Goal: Task Accomplishment & Management: Complete application form

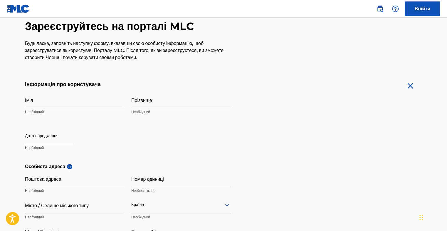
scroll to position [59, 0]
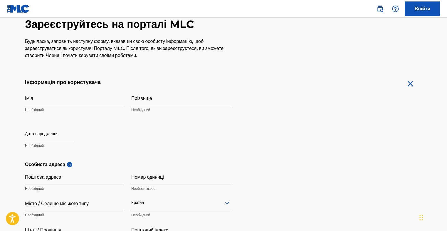
click at [56, 109] on p "Необхідний" at bounding box center [74, 109] width 99 height 5
click at [55, 107] on p "Необхідний" at bounding box center [74, 109] width 99 height 5
click at [47, 100] on input "Ім'я" at bounding box center [74, 97] width 99 height 17
type input "[PERSON_NAME]"
type input "Morhalo"
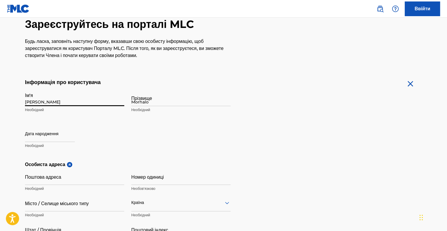
type input "Lagårdveien"
type input "Bodø"
type input "[GEOGRAPHIC_DATA]"
type input "8012"
type input "47"
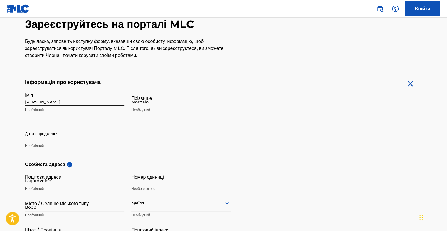
type input "46"
type input "214174"
type input "[EMAIL_ADDRESS][DOMAIN_NAME]"
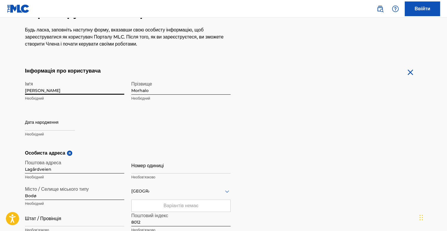
scroll to position [69, 0]
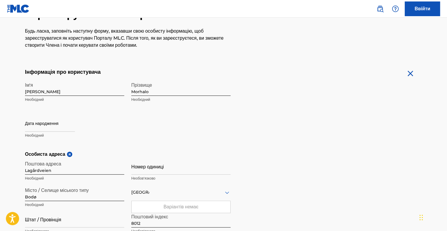
click at [35, 134] on p "Необхідний" at bounding box center [74, 135] width 99 height 5
select select "7"
select select "2025"
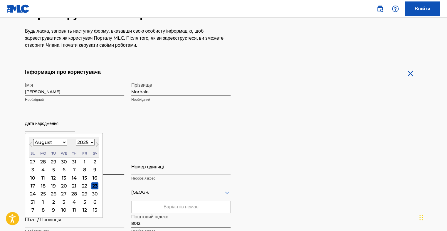
click at [34, 127] on input "text" at bounding box center [50, 123] width 50 height 17
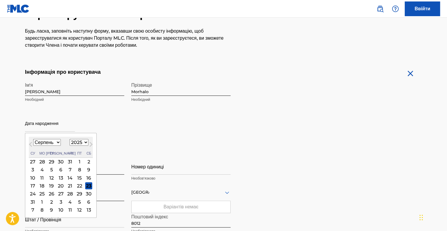
click at [60, 141] on select "Січень Лютий Березень Квітень Травень Червень Липень Серпень Вересень Жовтень Л…" at bounding box center [47, 142] width 28 height 7
select select "9"
click at [33, 139] on select "Січень Лютий Березень Квітень Травень Червень Липень Серпень Вересень Жовтень Л…" at bounding box center [47, 142] width 28 height 7
click at [73, 194] on div "30" at bounding box center [70, 193] width 7 height 7
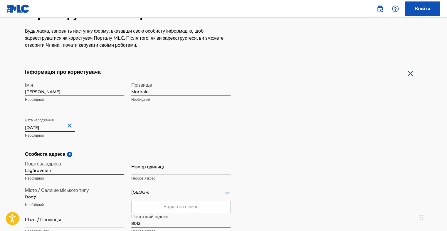
type input "[DATE]"
click at [342, 110] on form "Інформація про користувача Ім'я [PERSON_NAME] Необхідний Прізвище Morhalo Необх…" at bounding box center [223, 199] width 397 height 261
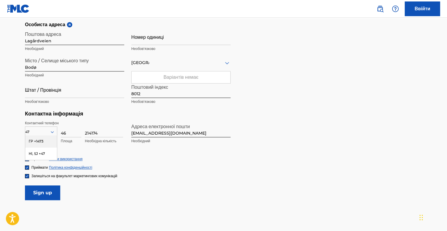
scroll to position [216, 0]
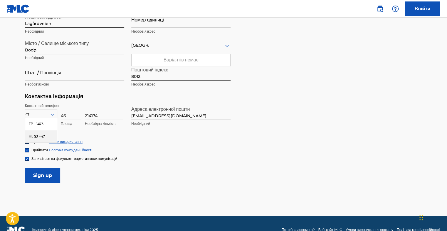
click at [304, 119] on form "Інформація про користувача Ім'я [PERSON_NAME] Необхідний Прізвище Morhalo Необх…" at bounding box center [223, 52] width 397 height 261
click at [220, 132] on div "Контактний телефон 47 ГР +1473 НІ, SJ +47 Обов'язкова країна 46 Площа 214174 Не…" at bounding box center [128, 121] width 206 height 36
click at [72, 123] on p "Площа" at bounding box center [71, 123] width 21 height 5
click at [72, 115] on input "46" at bounding box center [71, 111] width 21 height 17
type input "42"
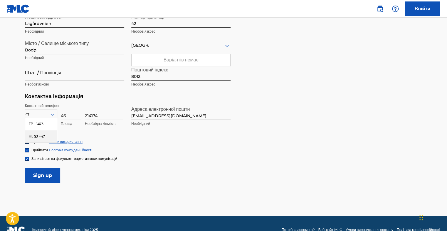
click at [250, 76] on div "Особиста адреса я Поштова адреса Lagårdveien Необхідний Номер одиниці 42 Необов…" at bounding box center [223, 48] width 397 height 89
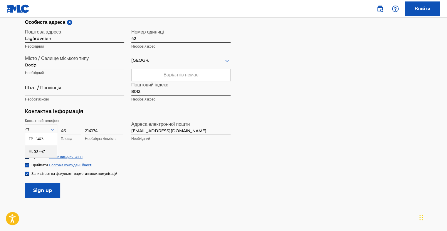
scroll to position [157, 0]
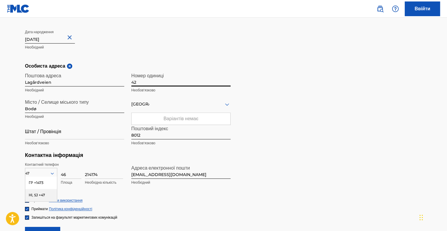
click at [139, 80] on input "42" at bounding box center [180, 78] width 99 height 17
click at [279, 72] on div "Особиста адреса я Поштова адреса Lagårdveien Необхідний Номер одиниці 42 Необов…" at bounding box center [223, 107] width 397 height 89
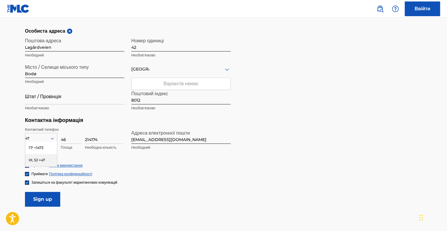
scroll to position [229, 0]
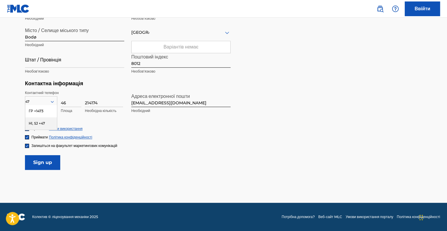
drag, startPoint x: 103, startPoint y: 100, endPoint x: 81, endPoint y: 99, distance: 22.3
click at [81, 99] on div "47 ГР +1473 НІ, SJ +47 Обов'язкова країна 46 Площа 214174 Необхідна кількість" at bounding box center [74, 103] width 99 height 26
click at [68, 104] on input "46" at bounding box center [71, 98] width 21 height 17
click at [39, 100] on div "47" at bounding box center [41, 101] width 32 height 6
click at [38, 123] on div "НІ, SJ +47" at bounding box center [41, 123] width 32 height 12
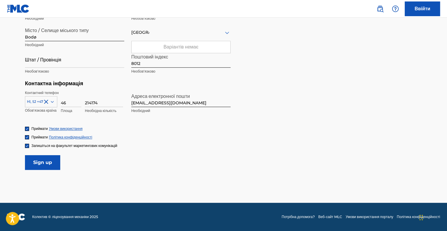
click at [68, 101] on input "46" at bounding box center [71, 98] width 21 height 17
click at [251, 127] on div "Приймати Умови використання" at bounding box center [223, 128] width 397 height 5
click at [67, 102] on input "46" at bounding box center [71, 98] width 21 height 17
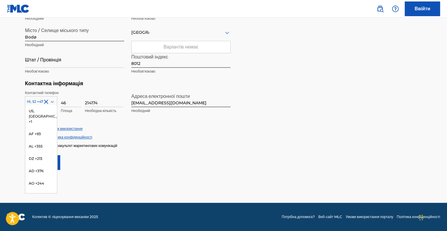
click at [55, 100] on icon at bounding box center [52, 101] width 5 height 5
click at [182, 129] on div "Приймати Умови використання" at bounding box center [223, 128] width 397 height 5
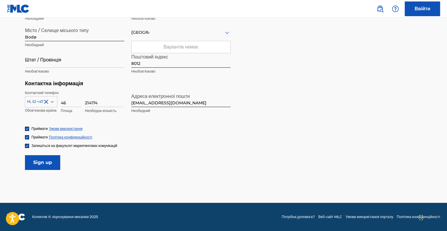
click at [168, 46] on div "Варіантів немає" at bounding box center [181, 47] width 99 height 12
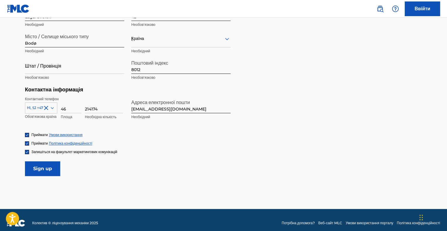
scroll to position [229, 0]
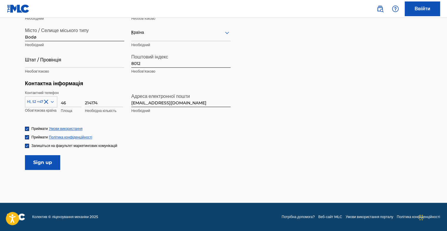
click at [40, 159] on input "Зареєструватися" at bounding box center [42, 162] width 35 height 15
click at [43, 162] on input "Зареєструватися" at bounding box center [42, 162] width 35 height 15
click at [204, 164] on form "Інформація про користувача Ім'я [PERSON_NAME] Необхідний Прізвище Morhalo Необх…" at bounding box center [223, 39] width 397 height 261
click at [51, 163] on input "Зареєструватися" at bounding box center [42, 162] width 35 height 15
click at [261, 167] on form "Інформація про користувача Ім'я [PERSON_NAME] Необхідний Прізвище Morhalo Необх…" at bounding box center [223, 39] width 397 height 261
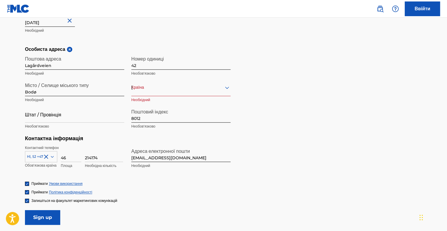
scroll to position [176, 0]
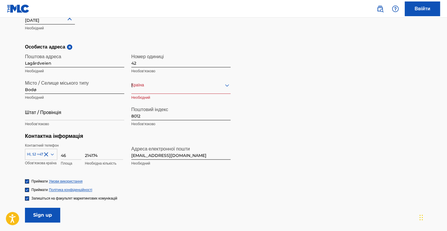
click at [43, 212] on input "Зареєструватися" at bounding box center [42, 215] width 35 height 15
click at [43, 216] on input "Зареєструватися" at bounding box center [42, 215] width 35 height 15
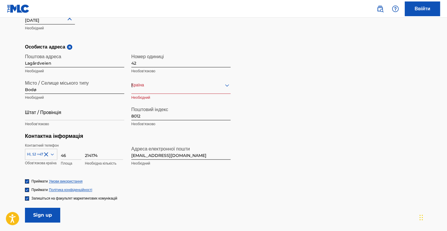
click at [43, 216] on input "Зареєструватися" at bounding box center [42, 215] width 35 height 15
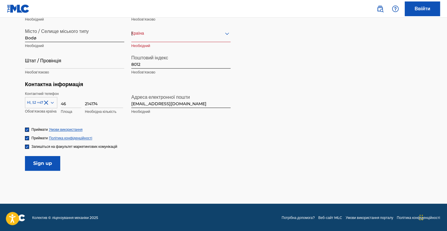
scroll to position [229, 0]
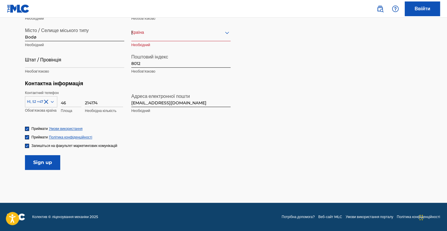
click at [48, 158] on input "Зареєструватися" at bounding box center [42, 162] width 35 height 15
click at [28, 127] on img at bounding box center [27, 129] width 4 height 4
click at [26, 135] on img at bounding box center [27, 137] width 4 height 4
click at [27, 144] on div at bounding box center [27, 146] width 4 height 4
click at [27, 129] on div at bounding box center [27, 129] width 4 height 4
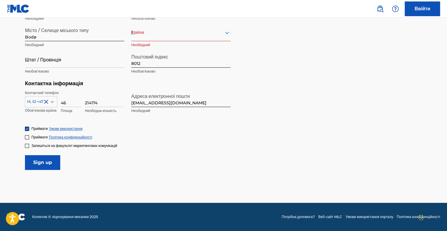
click at [28, 136] on div at bounding box center [27, 137] width 4 height 4
click at [27, 144] on div at bounding box center [27, 146] width 4 height 4
click at [50, 158] on input "Зареєструватися" at bounding box center [42, 162] width 35 height 15
click at [47, 161] on input "Зареєструватися" at bounding box center [42, 162] width 35 height 15
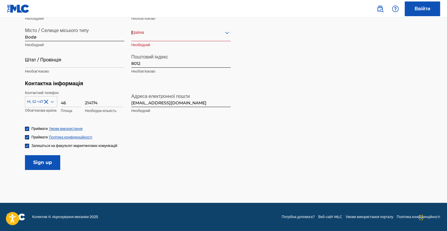
click at [47, 161] on input "Зареєструватися" at bounding box center [42, 162] width 35 height 15
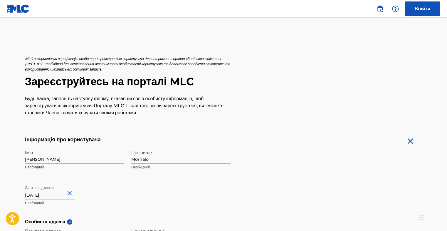
scroll to position [0, 0]
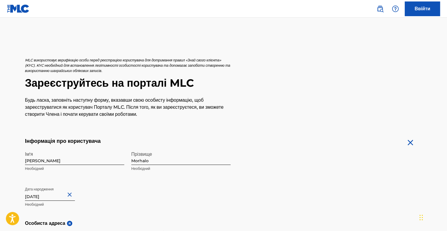
click at [410, 145] on img at bounding box center [409, 142] width 9 height 9
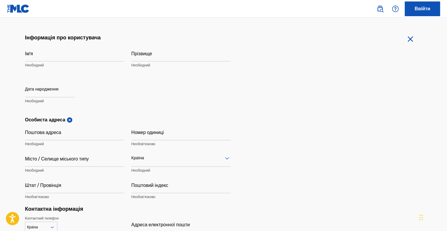
scroll to position [59, 0]
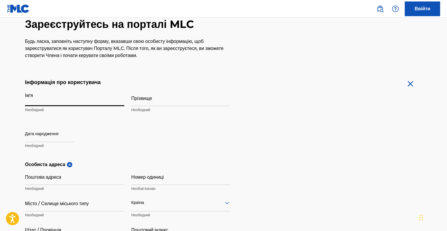
click at [40, 100] on input "Ім'я" at bounding box center [74, 97] width 99 height 17
type input "[PERSON_NAME]"
type input "Morhalo"
type input "[DATE]"
type input "Lagårdveien"
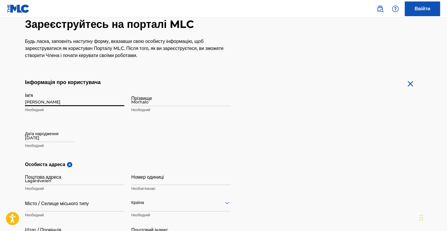
type input "42"
type input "Bodø"
type input "8012"
type input "46"
type input "214174"
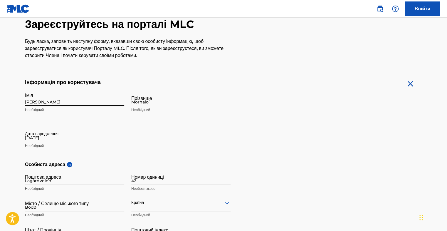
type input "[EMAIL_ADDRESS][DOMAIN_NAME]"
type input "Sign up"
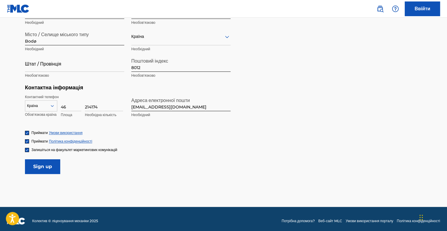
scroll to position [229, 0]
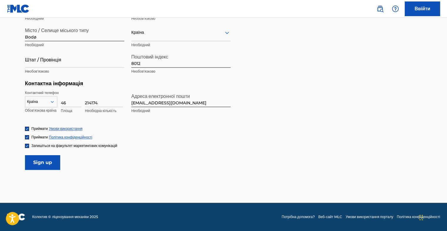
click at [52, 100] on icon at bounding box center [52, 101] width 5 height 5
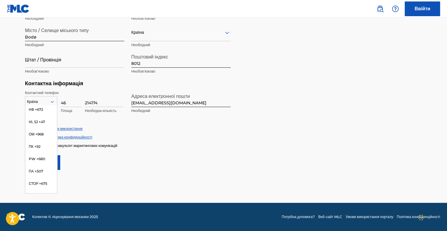
scroll to position [1908, 0]
click at [36, 90] on div "НІ, SJ +47" at bounding box center [41, 84] width 32 height 12
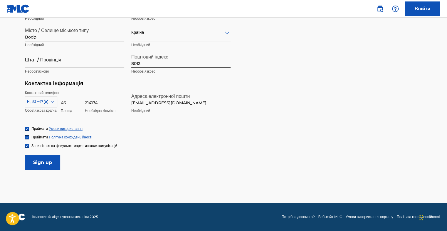
click at [43, 161] on input "Sign up" at bounding box center [42, 162] width 35 height 15
click at [42, 163] on input "Sign up" at bounding box center [42, 162] width 35 height 15
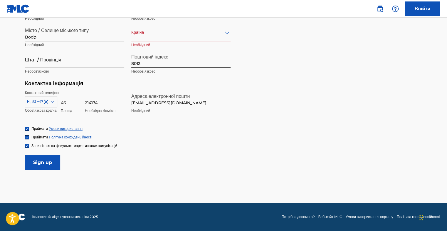
click at [42, 163] on input "Sign up" at bounding box center [42, 162] width 35 height 15
click at [43, 163] on input "Sign up" at bounding box center [42, 162] width 35 height 15
click at [275, 91] on form "Інформація про користувача Ім'я [PERSON_NAME] Необхідний Прізвище Morhalo Необх…" at bounding box center [223, 39] width 397 height 261
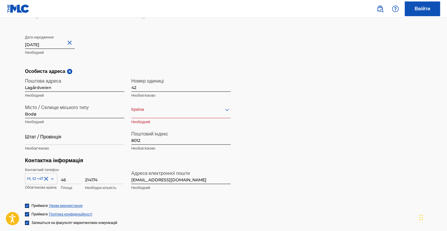
scroll to position [141, 0]
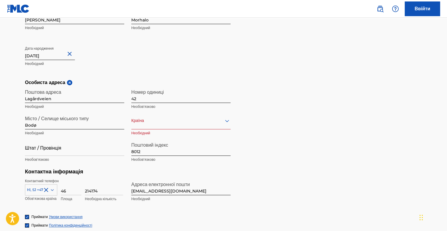
click at [56, 152] on input "Штат / Провінція" at bounding box center [74, 147] width 99 height 17
type input "Т"
type input "Norland"
click at [293, 96] on div "Особиста адреса я Поштова адреса Lagårdveien Необхідний Номер одиниці 42 Необов…" at bounding box center [223, 123] width 397 height 89
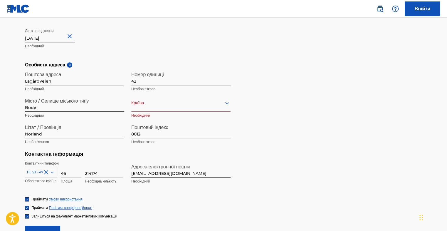
scroll to position [229, 0]
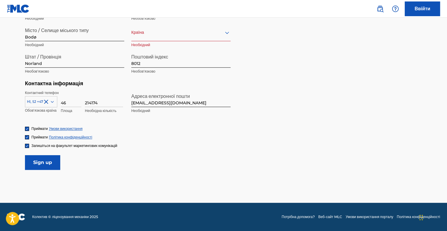
click at [44, 159] on input "Sign up" at bounding box center [42, 162] width 35 height 15
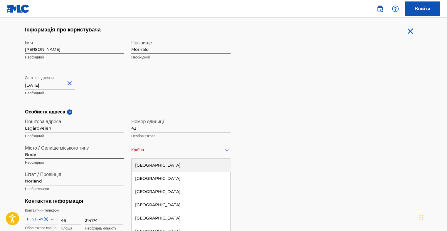
scroll to position [127, 0]
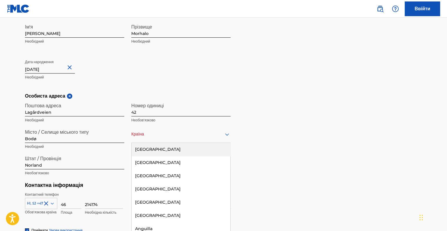
click at [196, 143] on div "223 results available. Використовуйте [PERSON_NAME] та Вниз, щоб вибрати параме…" at bounding box center [180, 134] width 99 height 17
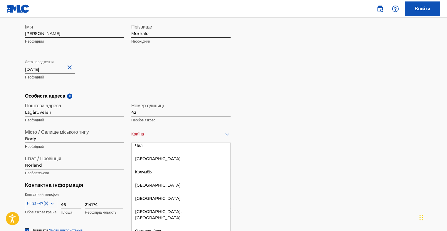
scroll to position [528, 0]
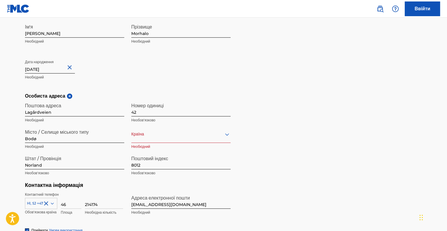
click at [414, 40] on form "Інформація про користувача Ім'я [PERSON_NAME] Необхідний Прізвище Morhalo Необх…" at bounding box center [223, 141] width 397 height 261
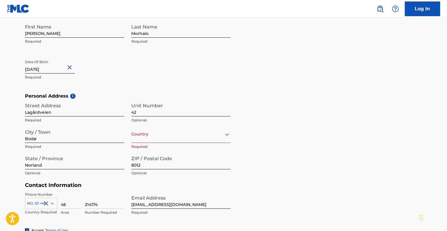
click at [305, 84] on form "User Information First Name [PERSON_NAME] Required Last Name Morhalo Required D…" at bounding box center [223, 141] width 397 height 261
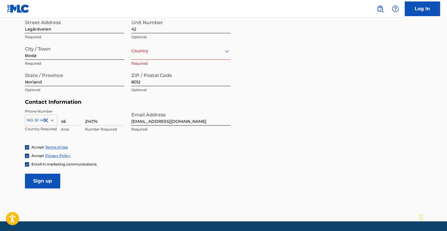
scroll to position [229, 0]
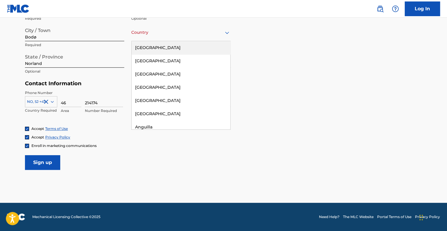
click at [168, 37] on div "Country" at bounding box center [180, 32] width 99 height 17
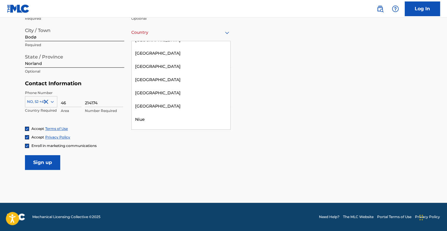
click at [176, 139] on div "[GEOGRAPHIC_DATA]" at bounding box center [181, 145] width 99 height 13
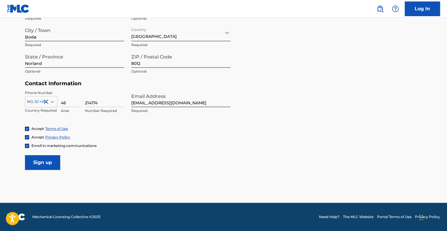
click at [321, 78] on div "Personal Address i Street Address Lagårdveien Required Unit Number 42 Optional …" at bounding box center [223, 35] width 397 height 89
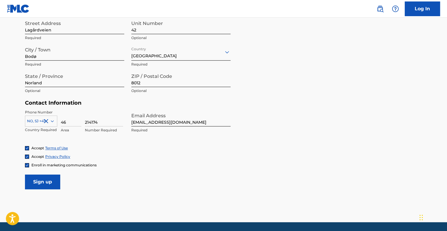
scroll to position [229, 0]
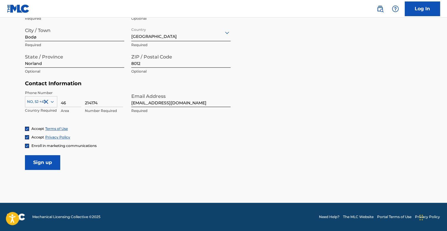
click at [37, 161] on input "Sign up" at bounding box center [42, 162] width 35 height 15
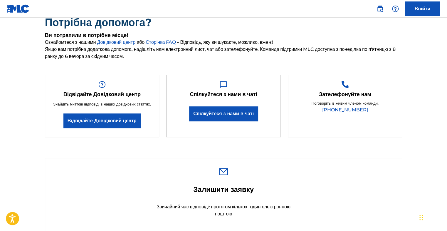
scroll to position [29, 0]
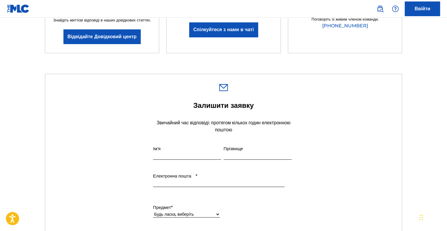
scroll to position [46, 0]
